Goal: Contribute content

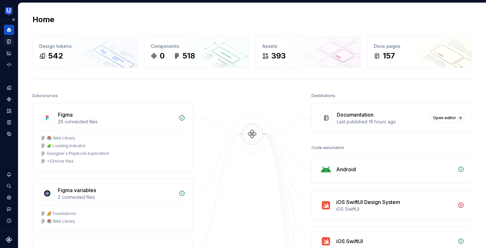
click at [9, 43] on icon "Documentation" at bounding box center [9, 42] width 6 height 6
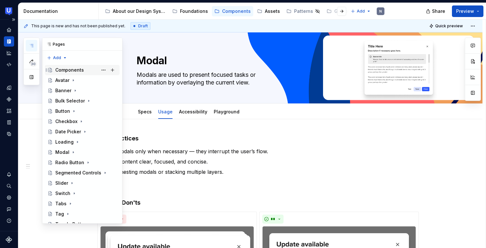
click at [66, 72] on div "Components" at bounding box center [69, 70] width 29 height 6
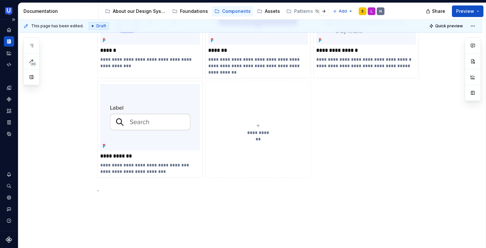
scroll to position [638, 0]
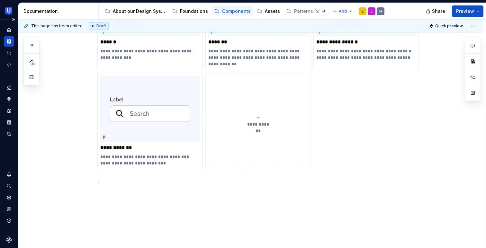
click at [261, 117] on icon "submit" at bounding box center [257, 117] width 5 height 5
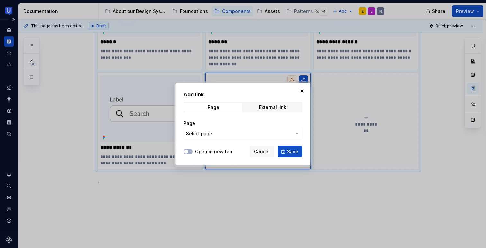
click at [247, 133] on span "Select page" at bounding box center [239, 133] width 106 height 6
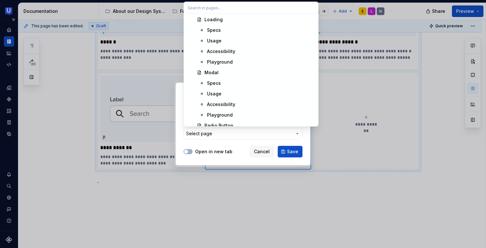
scroll to position [681, 0]
click at [215, 69] on div "Modal" at bounding box center [211, 71] width 14 height 6
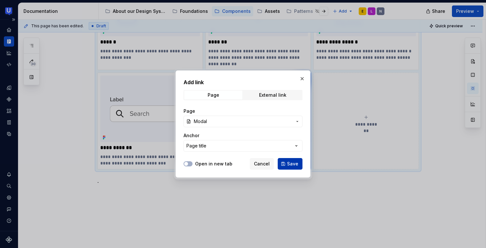
click at [294, 165] on span "Save" at bounding box center [292, 164] width 11 height 6
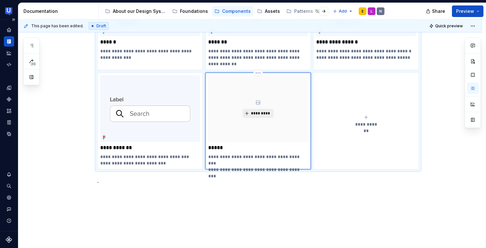
click at [264, 112] on span "*********" at bounding box center [261, 113] width 20 height 5
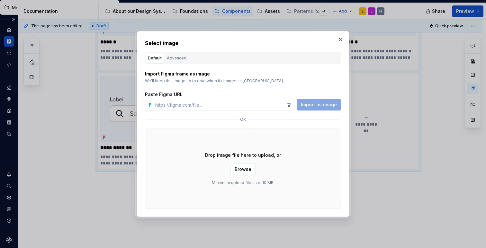
type textarea "*"
type input "[URL][DOMAIN_NAME]"
click at [312, 106] on span "Import as image" at bounding box center [319, 105] width 36 height 6
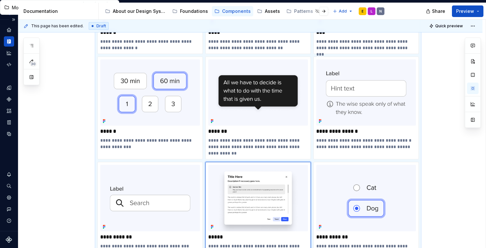
scroll to position [557, 0]
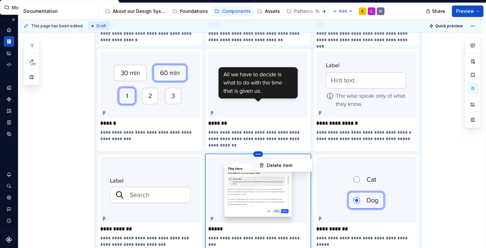
click at [249, 161] on html "UserTesting Design System N Design system data Documentation Accessibility guid…" at bounding box center [243, 124] width 486 height 248
click at [219, 162] on html "UserTesting Design System N Design system data Documentation Accessibility guid…" at bounding box center [243, 124] width 486 height 248
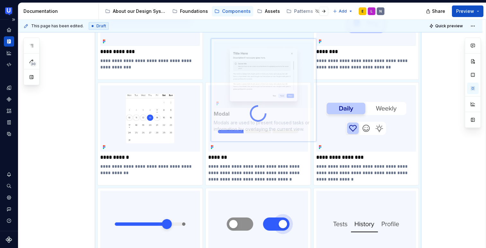
scroll to position [283, 0]
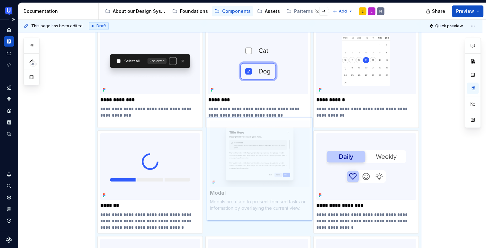
drag, startPoint x: 219, startPoint y: 158, endPoint x: 222, endPoint y: 135, distance: 23.0
click at [222, 135] on body "UserTesting Design System N Design system data Documentation Accessibility guid…" at bounding box center [243, 124] width 486 height 248
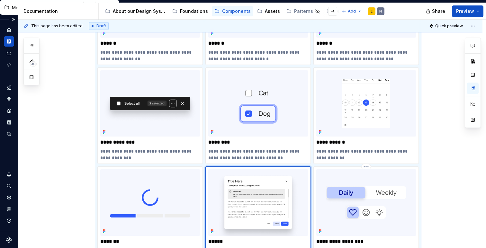
scroll to position [223, 0]
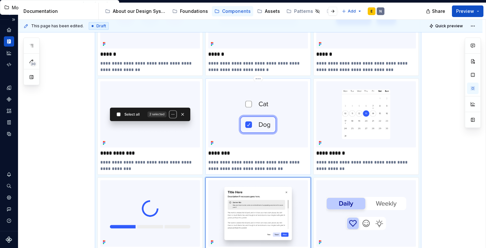
click at [263, 132] on img at bounding box center [258, 114] width 100 height 67
type textarea "*"
type input "Checkbox"
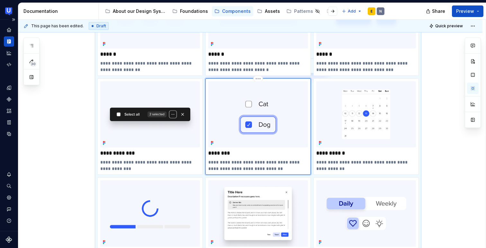
scroll to position [227, 0]
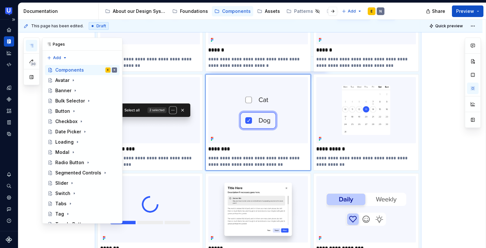
click at [32, 43] on icon "button" at bounding box center [31, 45] width 5 height 5
click at [68, 122] on div "Checkbox" at bounding box center [66, 121] width 22 height 6
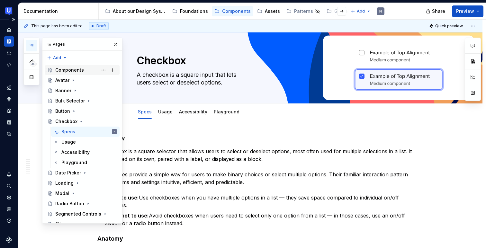
click at [72, 72] on div "Components" at bounding box center [69, 70] width 29 height 6
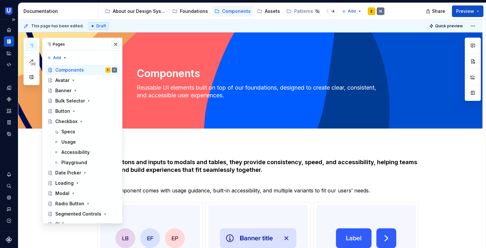
click at [115, 44] on button "button" at bounding box center [115, 44] width 9 height 9
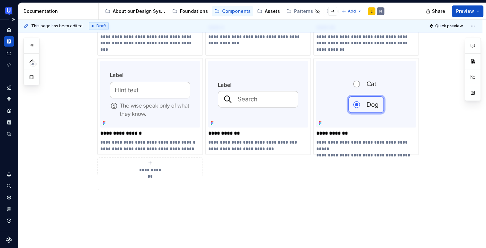
scroll to position [653, 0]
type textarea "*"
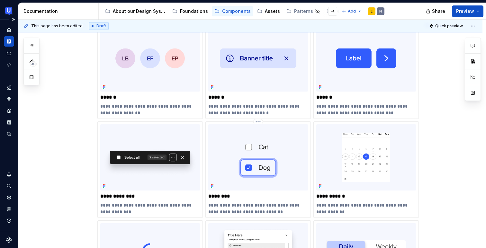
scroll to position [176, 0]
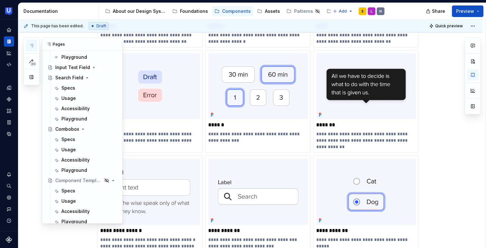
scroll to position [264, 0]
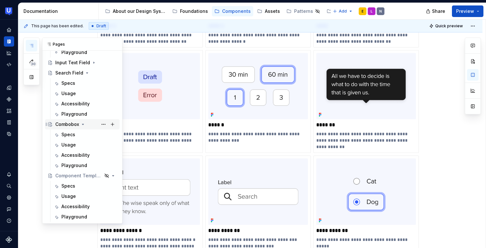
click at [65, 124] on div "Combobox" at bounding box center [67, 124] width 24 height 6
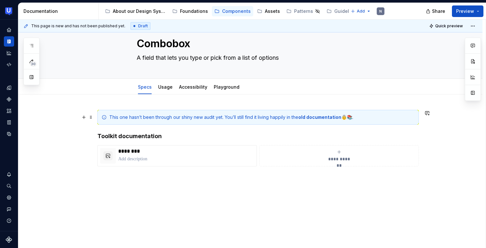
scroll to position [32, 0]
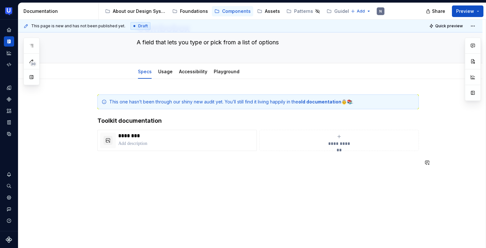
type textarea "*"
